Goal: Task Accomplishment & Management: Manage account settings

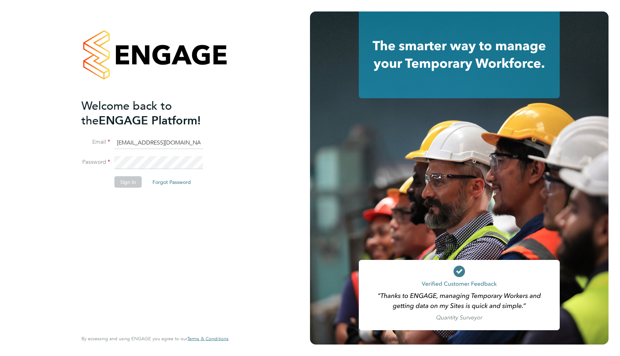
type input "[EMAIL_ADDRESS][DOMAIN_NAME]"
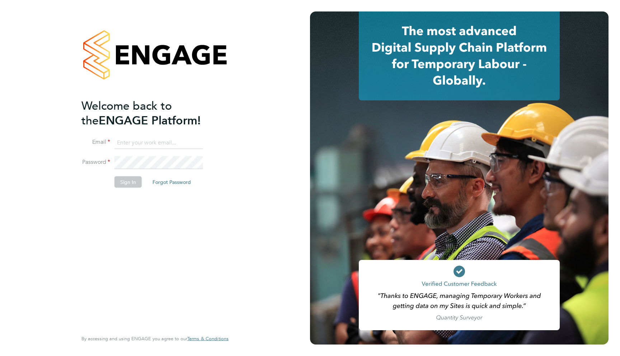
click at [178, 173] on li "Password" at bounding box center [151, 166] width 140 height 20
click at [176, 140] on input at bounding box center [158, 142] width 89 height 13
click at [140, 148] on input at bounding box center [158, 142] width 89 height 13
type input "support@engagelabs.io"
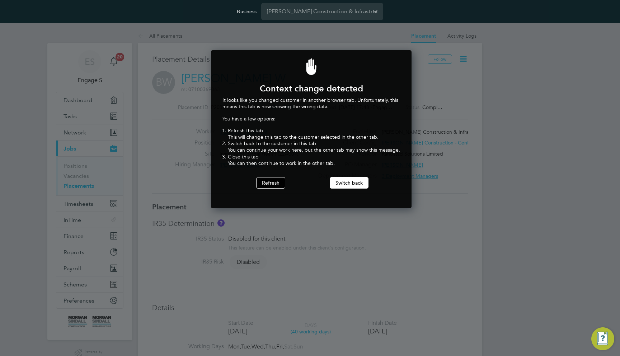
click at [265, 177] on button "Refresh" at bounding box center [270, 182] width 29 height 11
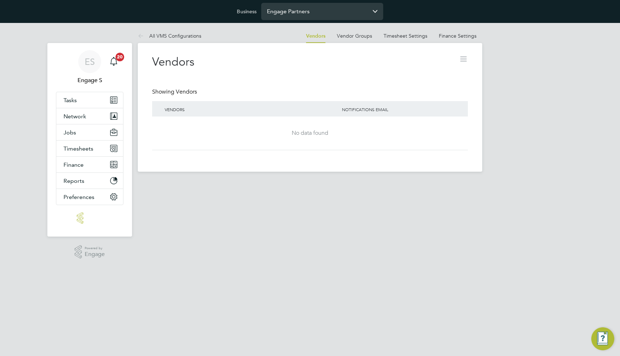
click at [348, 12] on input "Engage Partners" at bounding box center [322, 11] width 122 height 17
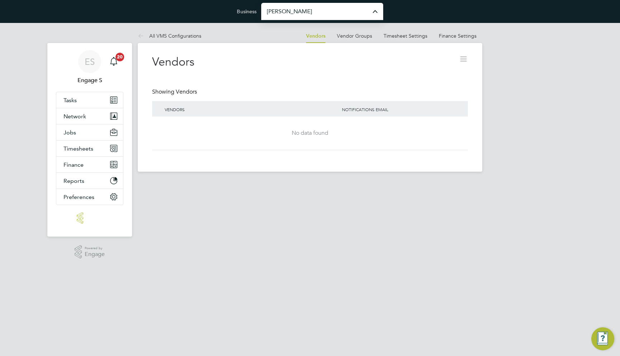
type input "Morgan Sindall Construction & Infrastructure Ltd"
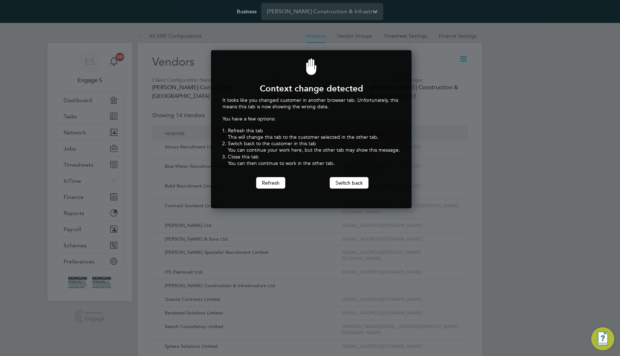
scroll to position [158, 198]
click at [359, 179] on button "Switch back" at bounding box center [348, 182] width 39 height 11
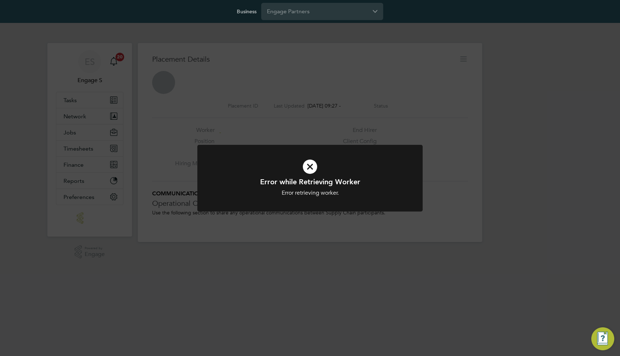
click at [343, 115] on div "Error while Retrieving Worker Error retrieving worker. Cancel Okay" at bounding box center [310, 178] width 620 height 356
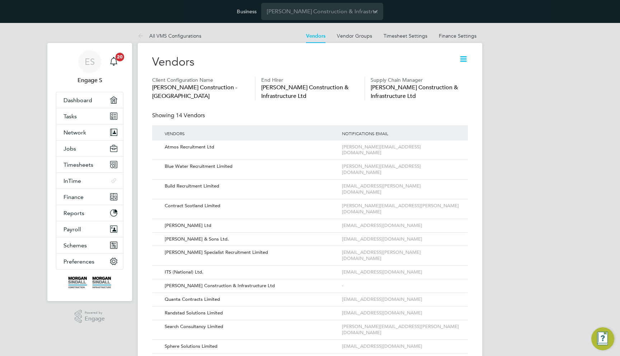
click at [168, 88] on span "[PERSON_NAME] Construction - [GEOGRAPHIC_DATA]" at bounding box center [200, 91] width 97 height 17
